Goal: Transaction & Acquisition: Purchase product/service

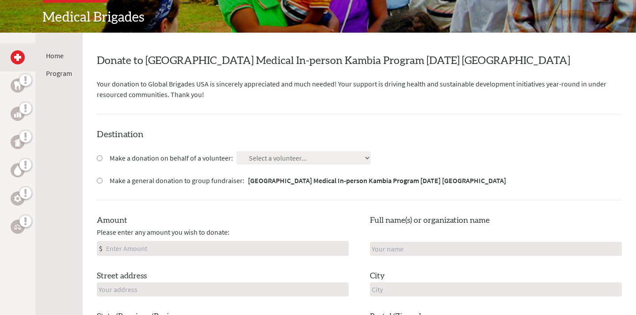
scroll to position [127, 0]
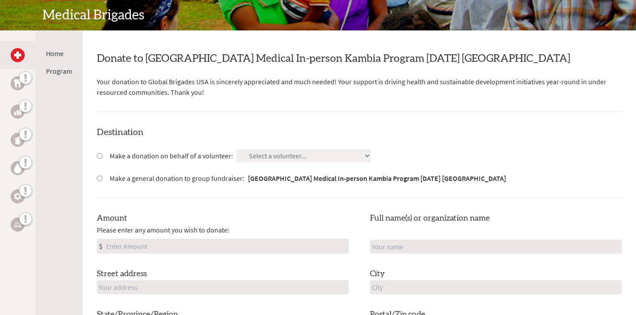
click at [101, 155] on input "Make a donation on behalf of a volunteer:" at bounding box center [100, 156] width 6 height 6
radio input "true"
click at [248, 159] on select "Select a volunteer... [PERSON_NAME] [PERSON_NAME] [PERSON_NAME] [PERSON_NAME] […" at bounding box center [303, 155] width 134 height 13
select select "39264774-8379-11F0-9E6E-42010A400005"
click at [236, 149] on select "Select a volunteer... [PERSON_NAME] [PERSON_NAME] [PERSON_NAME] [PERSON_NAME] […" at bounding box center [303, 155] width 134 height 13
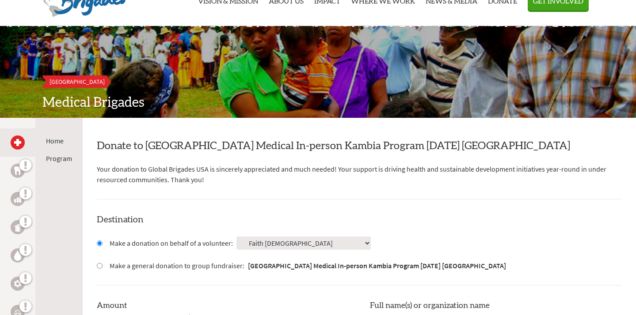
scroll to position [39, 0]
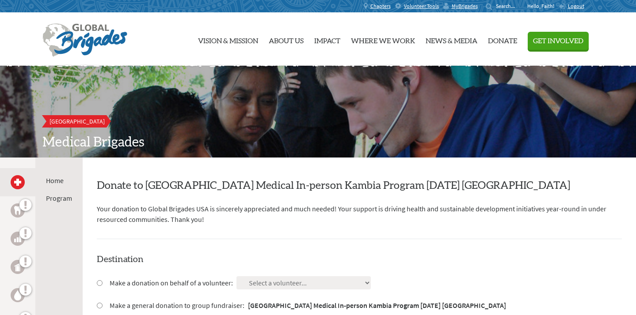
click at [101, 283] on input "Make a donation on behalf of a volunteer:" at bounding box center [100, 283] width 6 height 6
radio input "true"
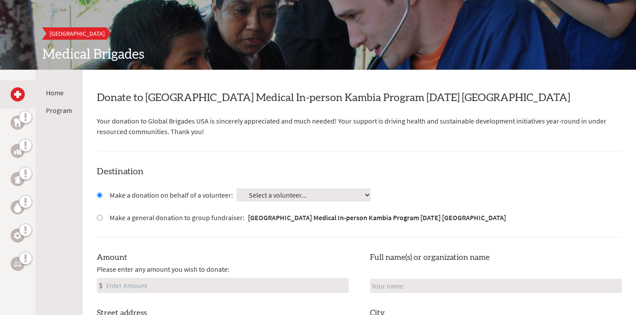
scroll to position [100, 0]
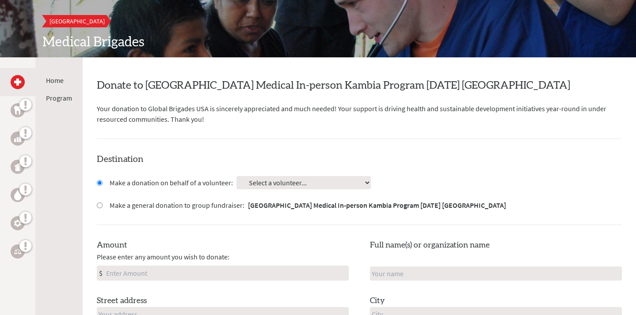
click at [262, 182] on select "Select a volunteer... [PERSON_NAME] [PERSON_NAME] [PERSON_NAME] [PERSON_NAME] […" at bounding box center [303, 182] width 134 height 13
select select "39264774-8379-11F0-9E6E-42010A400005"
click at [236, 176] on select "Select a volunteer... [PERSON_NAME] [PERSON_NAME] [PERSON_NAME] [PERSON_NAME] […" at bounding box center [303, 182] width 134 height 13
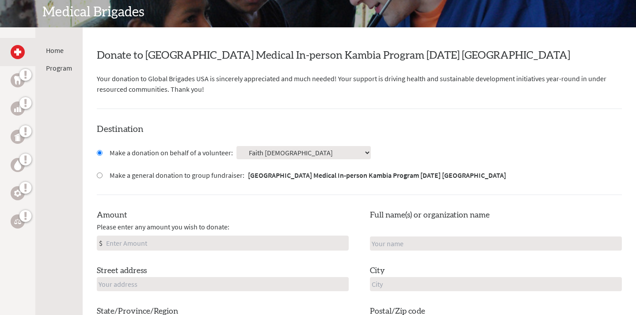
scroll to position [160, 0]
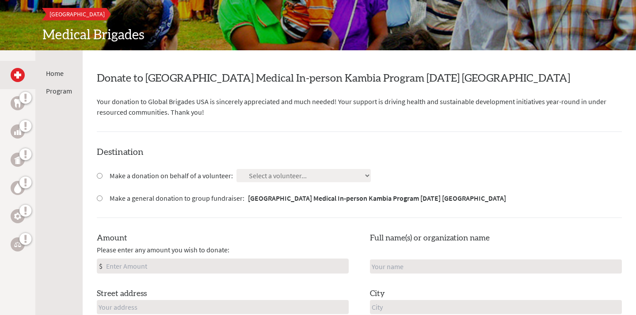
scroll to position [110, 0]
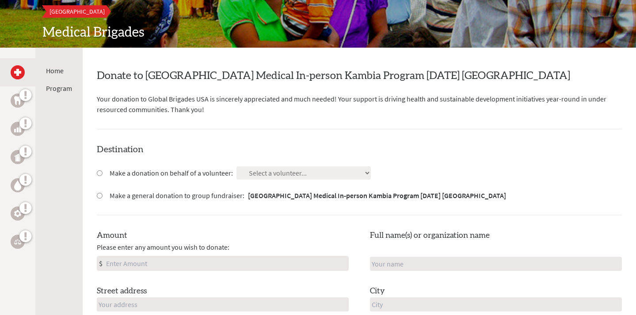
click at [97, 173] on input "Make a donation on behalf of a volunteer:" at bounding box center [100, 173] width 6 height 6
radio input "true"
click at [246, 173] on select "Select a volunteer... [PERSON_NAME] [PERSON_NAME] [PERSON_NAME] [PERSON_NAME] […" at bounding box center [303, 173] width 134 height 13
select select "39264774-8379-11F0-9E6E-42010A400005"
click at [236, 167] on select "Select a volunteer... [PERSON_NAME] [PERSON_NAME] [PERSON_NAME] [PERSON_NAME] […" at bounding box center [303, 173] width 134 height 13
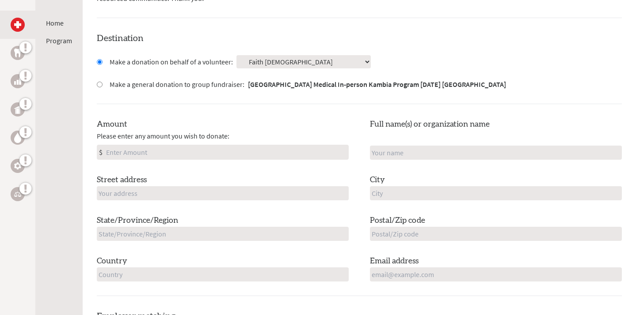
scroll to position [225, 0]
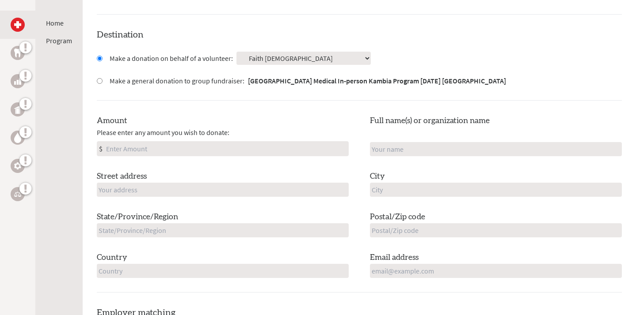
click at [144, 147] on input "Amount" at bounding box center [226, 149] width 244 height 14
type input "250.00"
click at [405, 154] on input "text" at bounding box center [496, 149] width 252 height 14
type input "Faith [DEMOGRAPHIC_DATA]"
click at [132, 186] on input "text" at bounding box center [223, 190] width 252 height 14
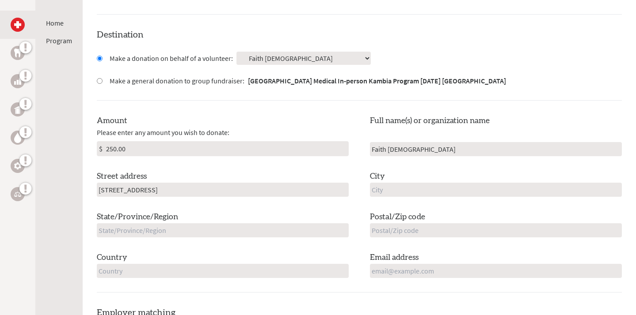
type input "[STREET_ADDRESS]"
click at [386, 191] on input "text" at bounding box center [496, 190] width 252 height 14
type input "Valparaiso"
click at [221, 227] on input "text" at bounding box center [223, 230] width 252 height 14
type input "[US_STATE]"
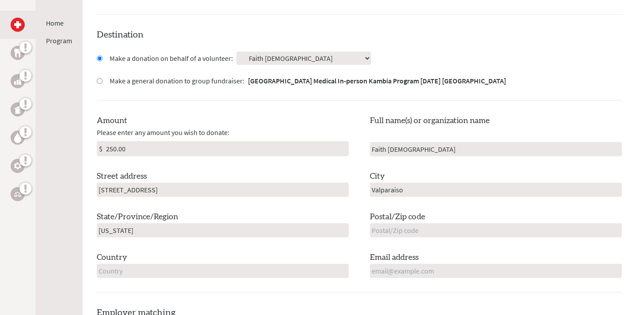
click at [396, 229] on input "text" at bounding box center [496, 230] width 252 height 14
type input "46383"
click at [179, 269] on input "text" at bounding box center [223, 271] width 252 height 14
type input "[GEOGRAPHIC_DATA]"
click at [399, 272] on input "email" at bounding box center [496, 271] width 252 height 14
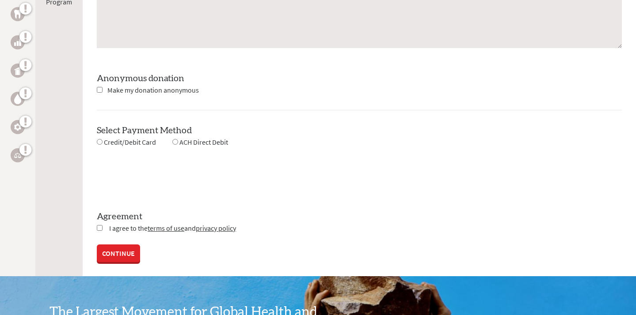
scroll to position [756, 0]
type input "[EMAIL_ADDRESS][DOMAIN_NAME]"
click at [101, 140] on input "radio" at bounding box center [100, 142] width 6 height 6
radio input "true"
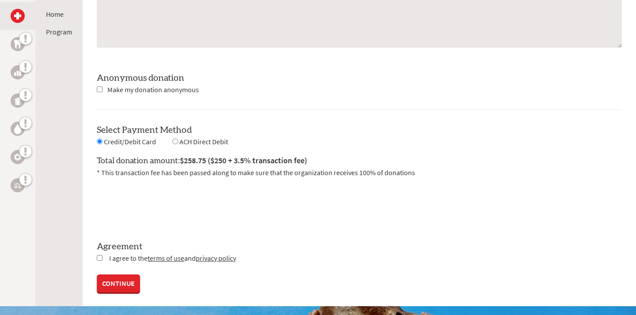
scroll to position [802, 0]
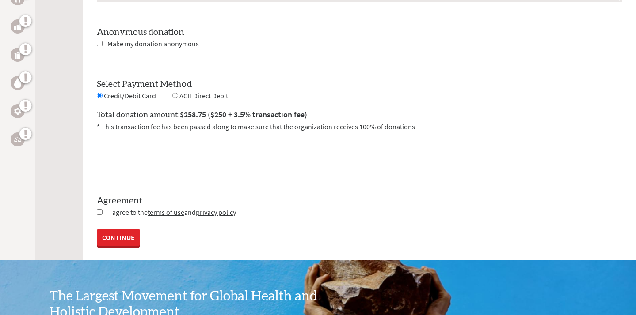
click at [100, 212] on input "checkbox" at bounding box center [100, 212] width 6 height 6
checkbox input "true"
click at [122, 235] on link "CONTINUE" at bounding box center [118, 239] width 43 height 18
